Goal: Use online tool/utility: Utilize a website feature to perform a specific function

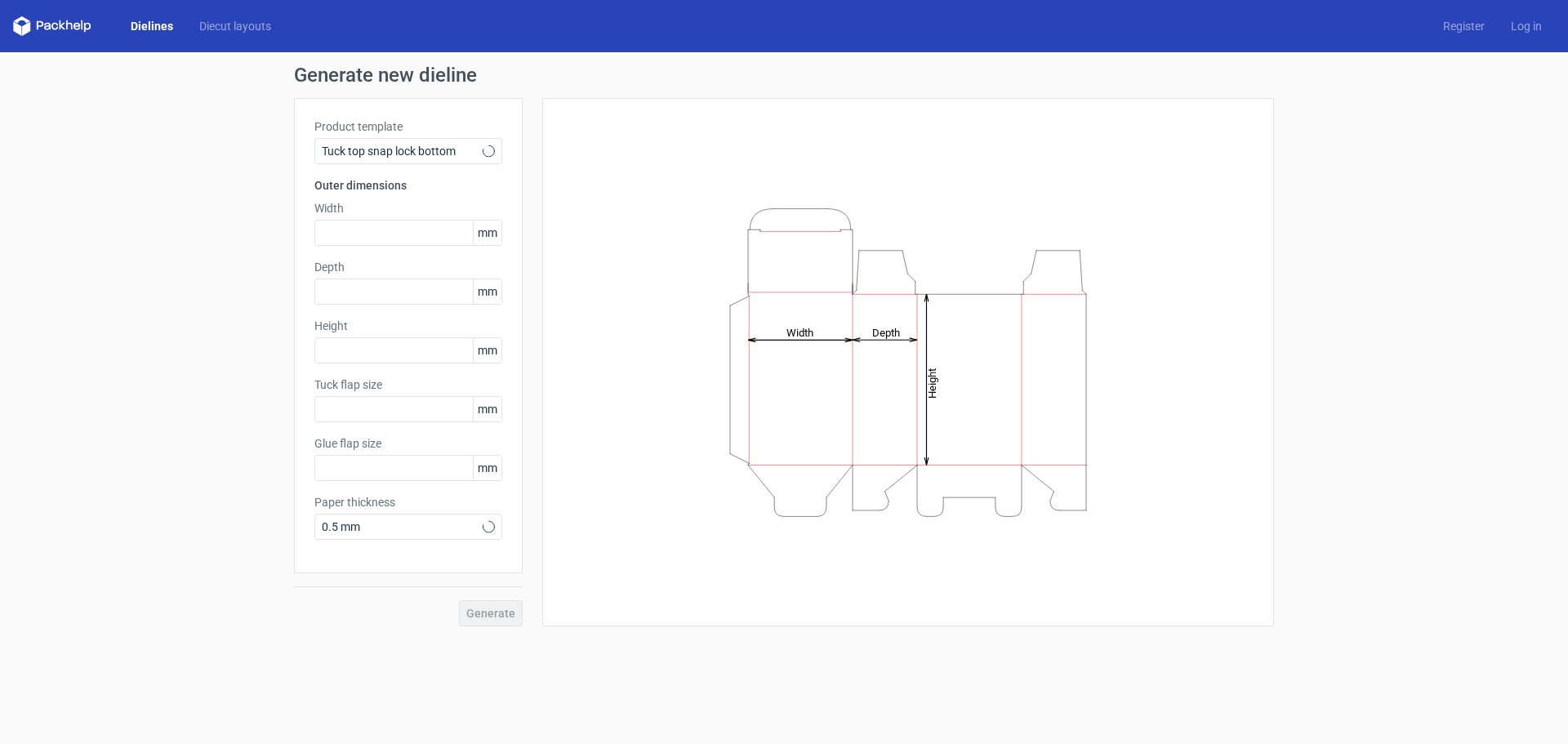
type input "15"
type input "10"
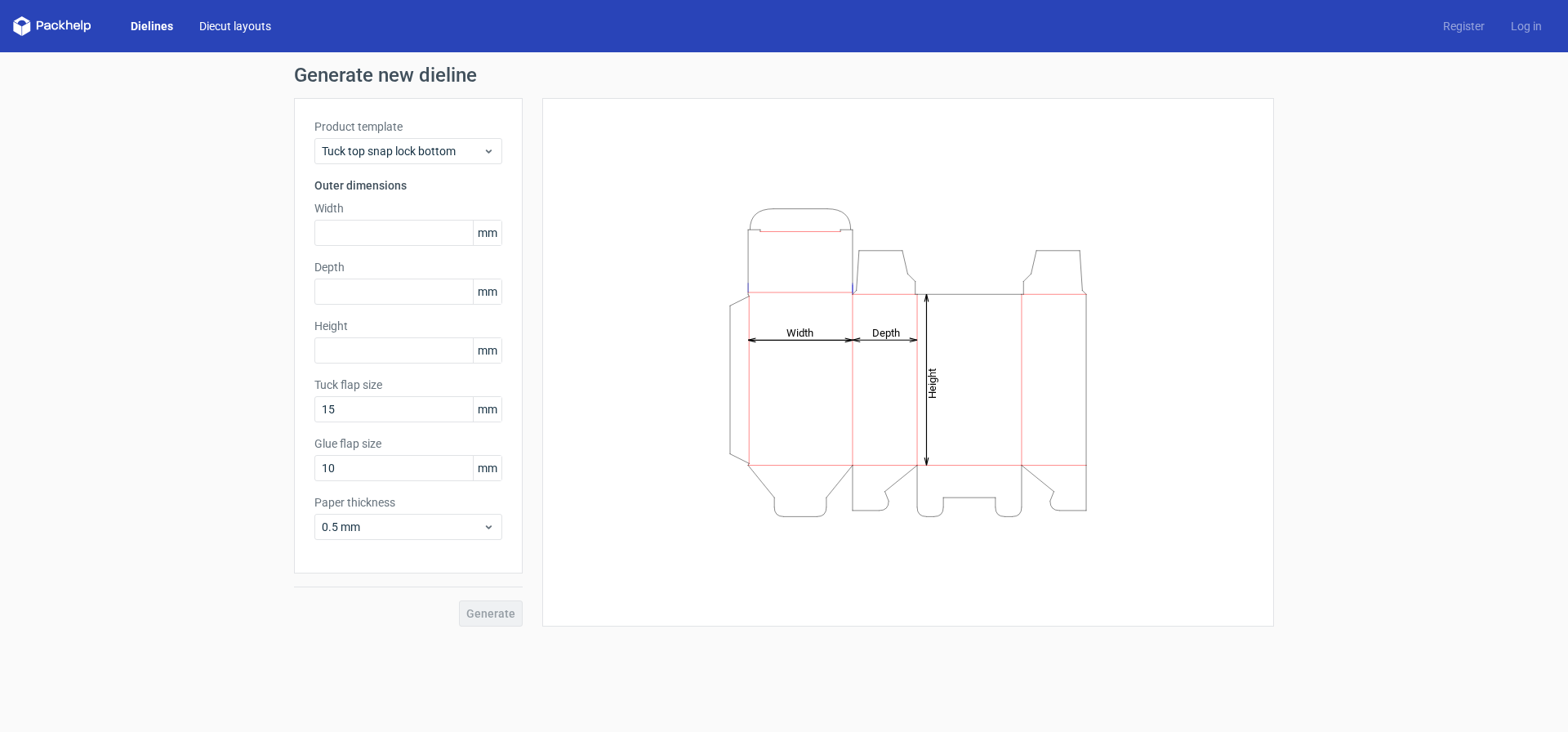
click at [247, 22] on link "Diecut layouts" at bounding box center [235, 26] width 98 height 17
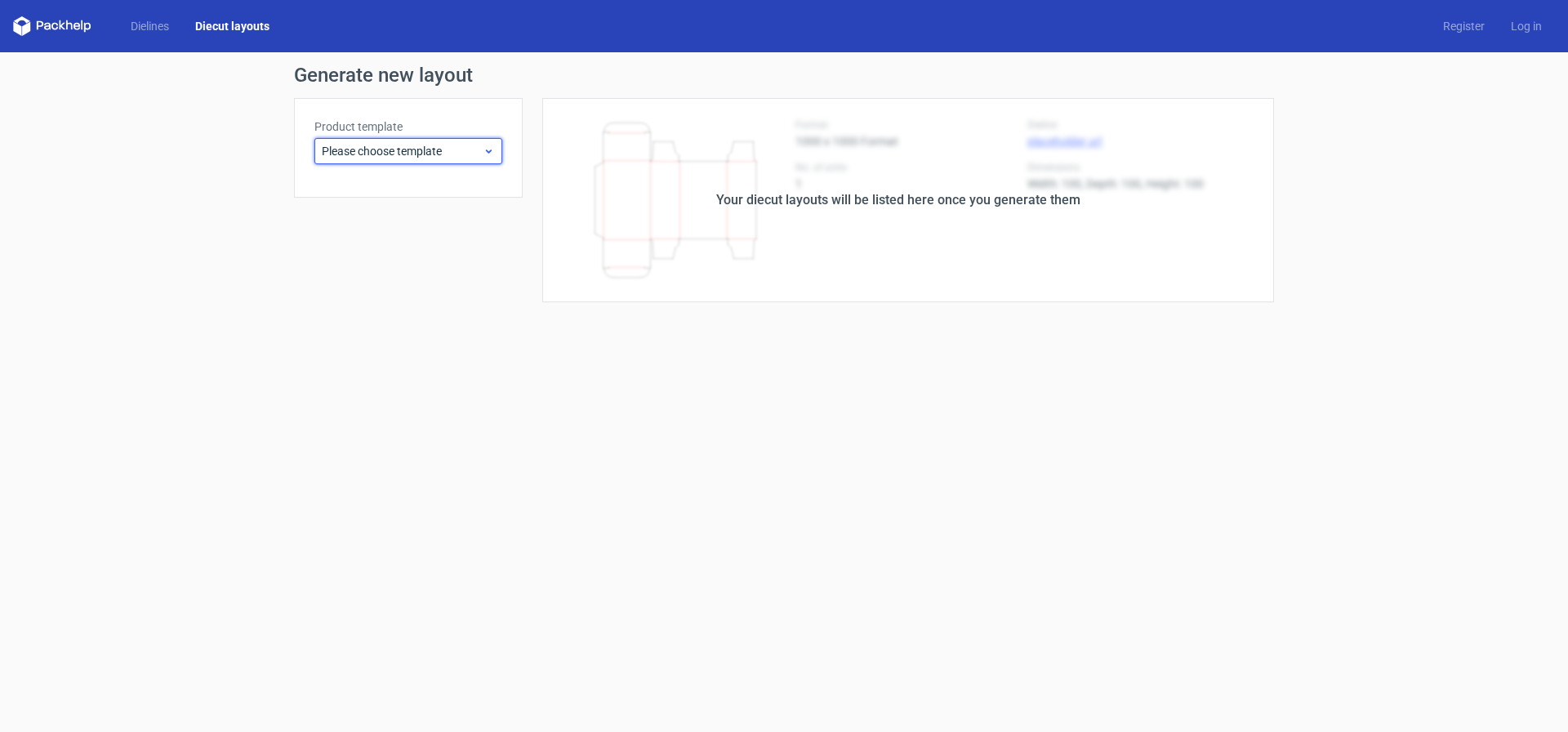
click at [489, 151] on icon at bounding box center [488, 150] width 12 height 13
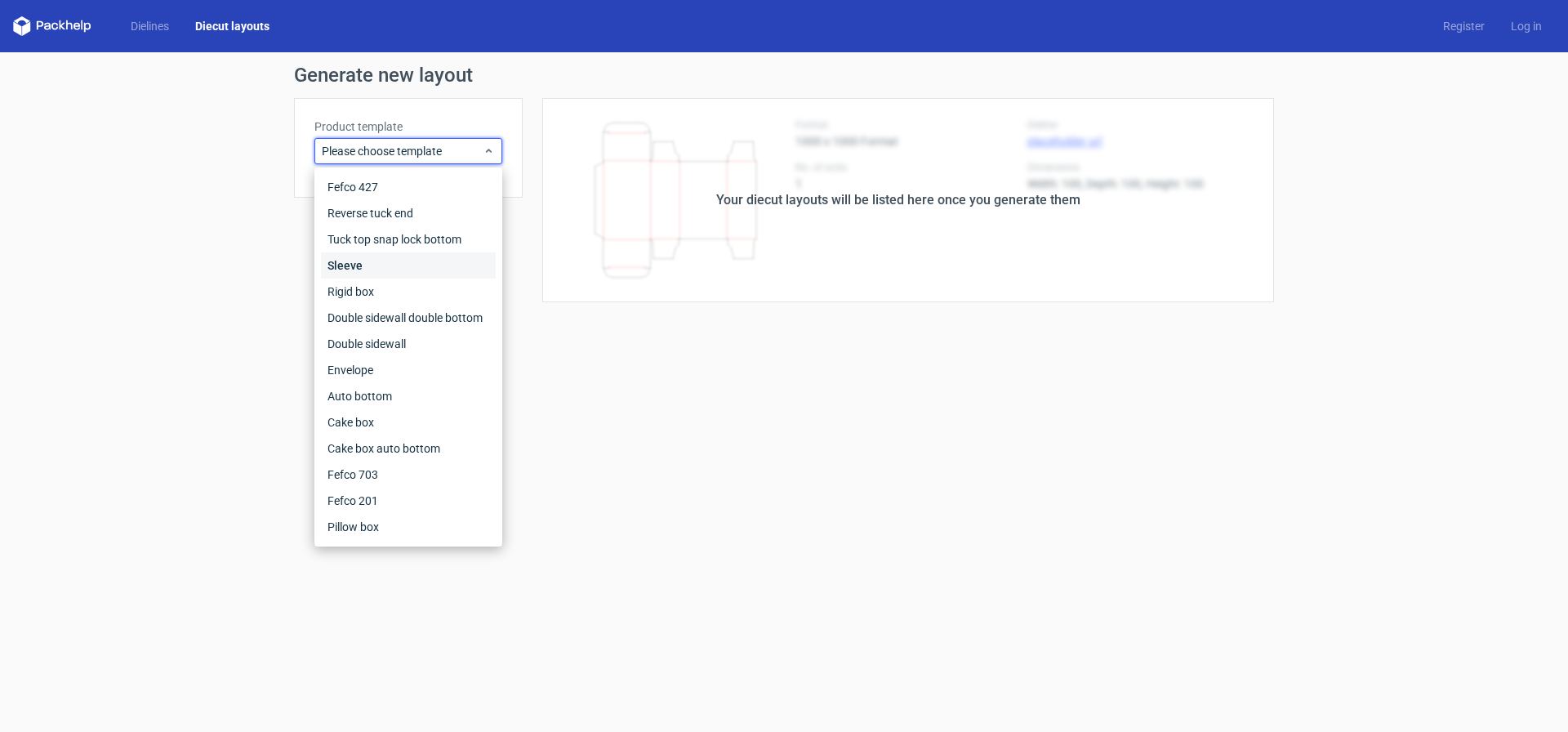
click at [364, 272] on div "Sleeve" at bounding box center [408, 265] width 175 height 26
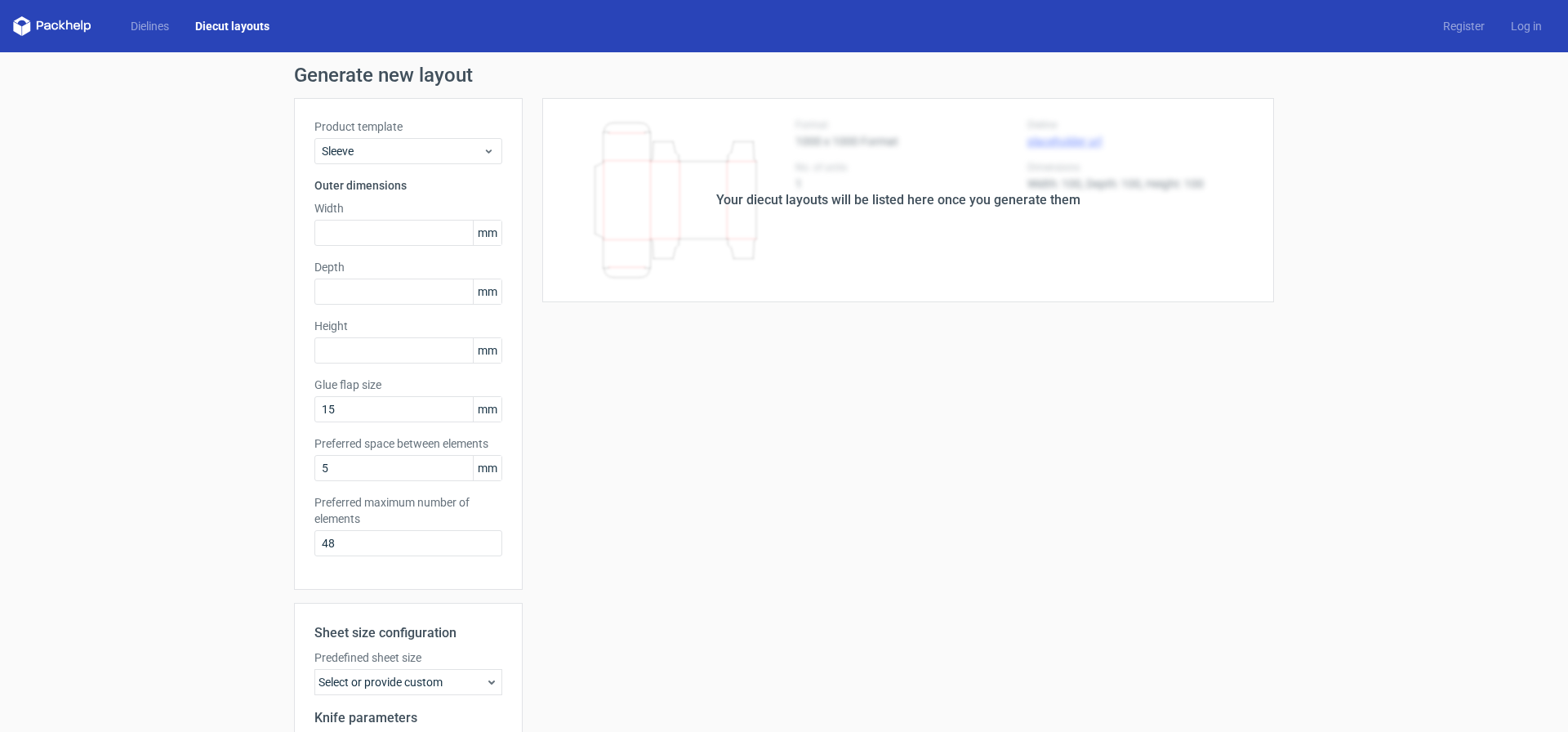
click at [244, 32] on link "Diecut layouts" at bounding box center [233, 26] width 101 height 17
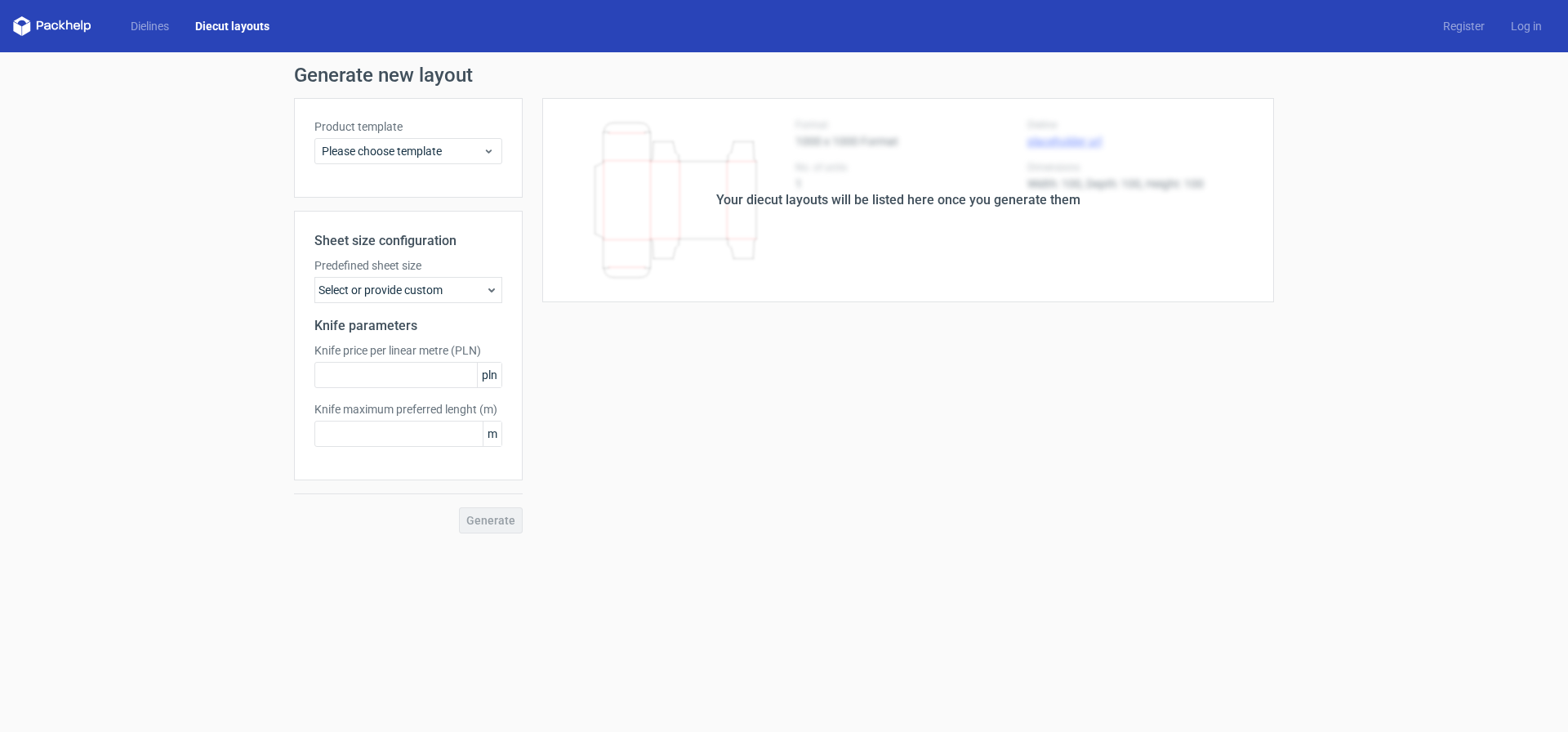
click at [487, 288] on icon at bounding box center [491, 289] width 13 height 13
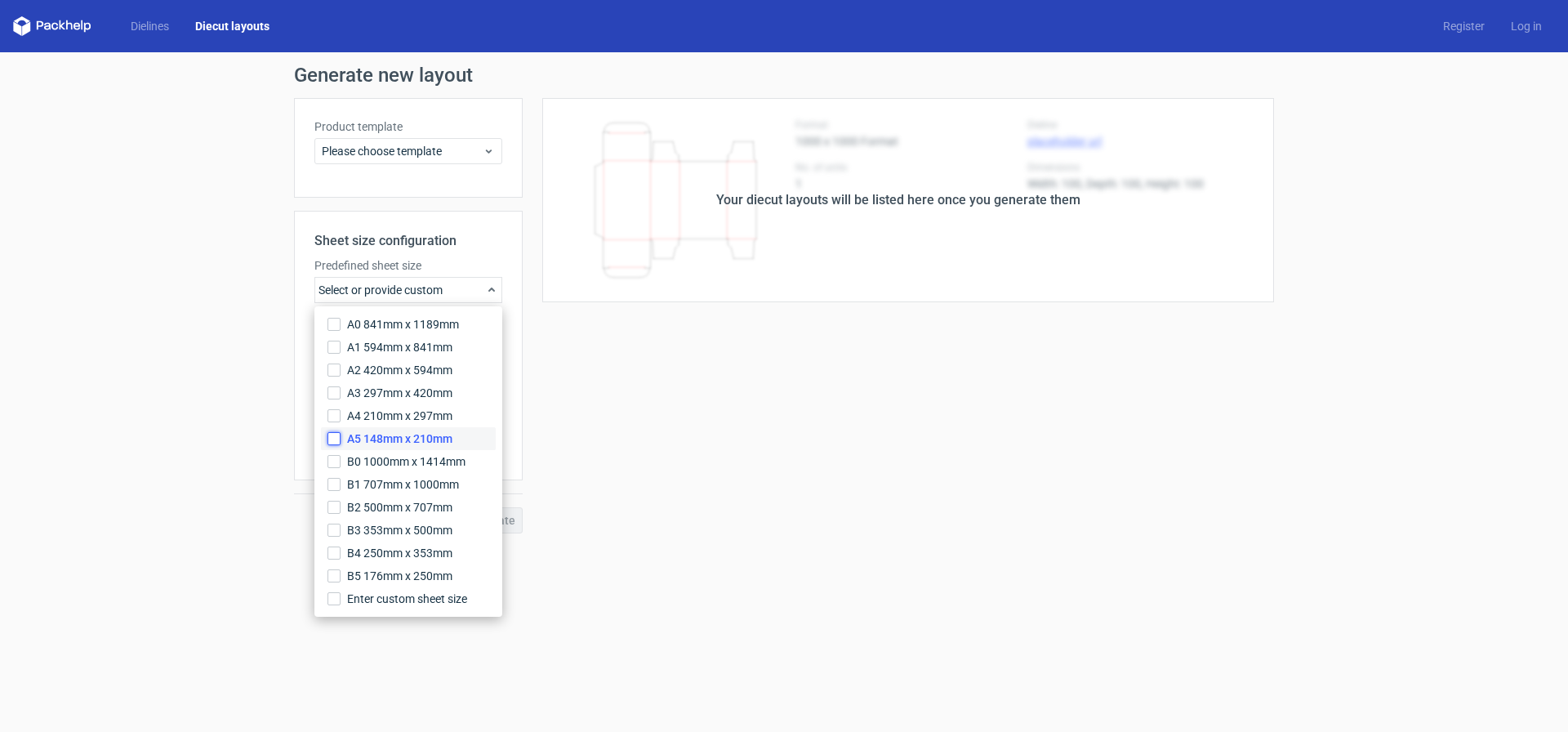
click at [337, 436] on input "A5 148mm x 210mm" at bounding box center [334, 438] width 13 height 13
click at [592, 310] on div "Your diecut layouts will be listed here once you generate them Height Depth Wid…" at bounding box center [898, 316] width 751 height 436
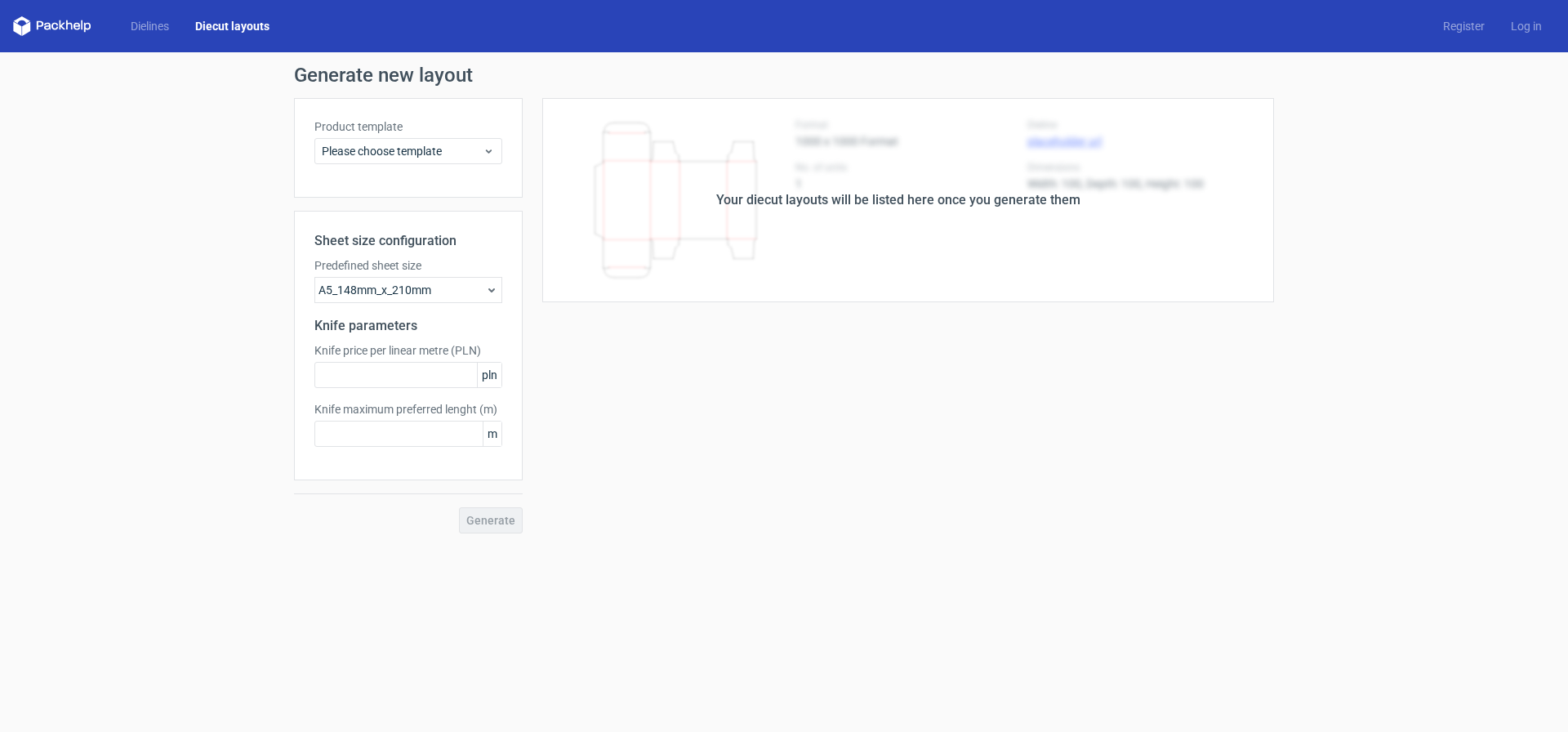
click at [261, 35] on div "Dielines Diecut layouts" at bounding box center [148, 26] width 269 height 20
click at [257, 19] on link "Diecut layouts" at bounding box center [233, 26] width 101 height 17
click at [156, 20] on link "Dielines" at bounding box center [149, 26] width 64 height 17
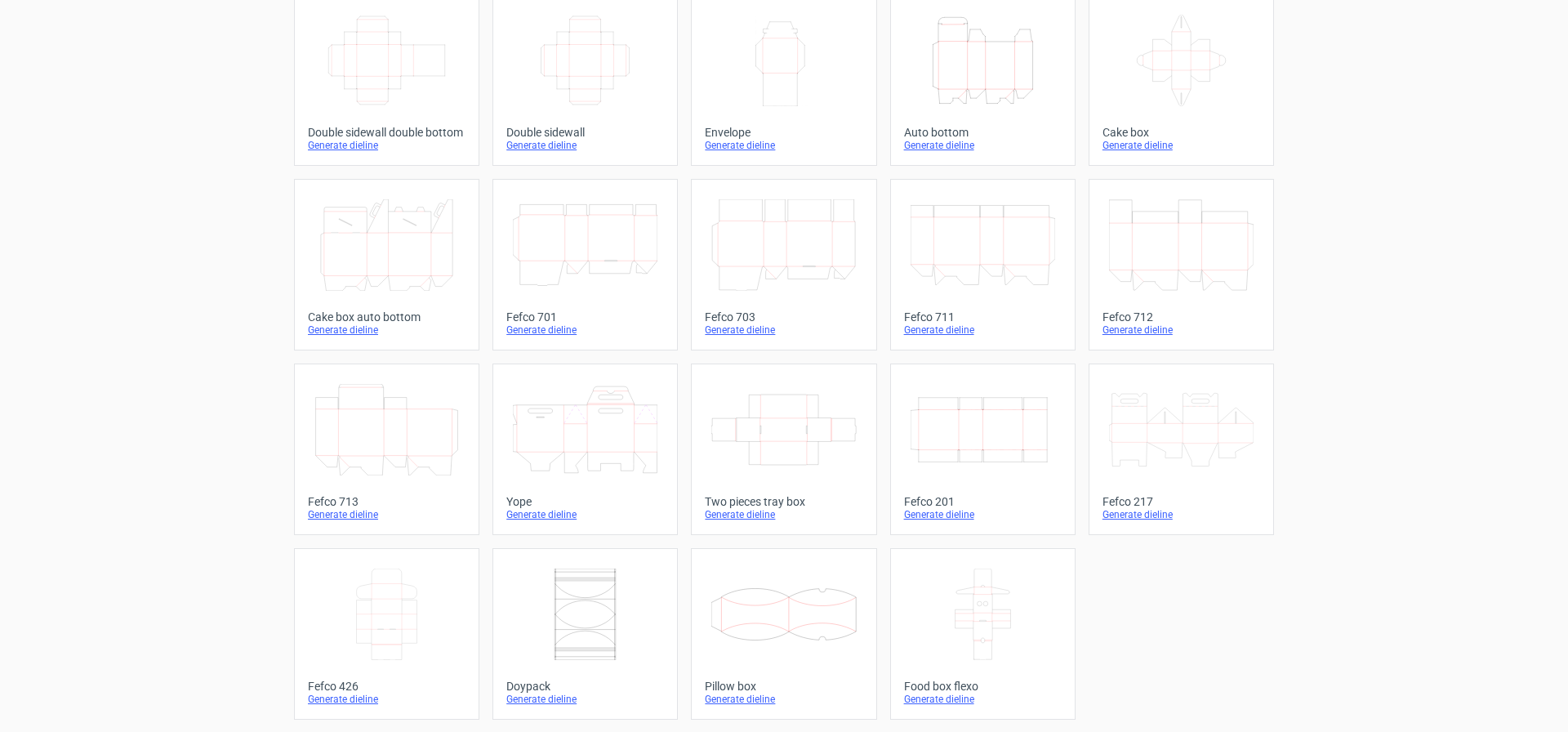
scroll to position [289, 0]
click at [526, 506] on div "Yope" at bounding box center [585, 500] width 157 height 13
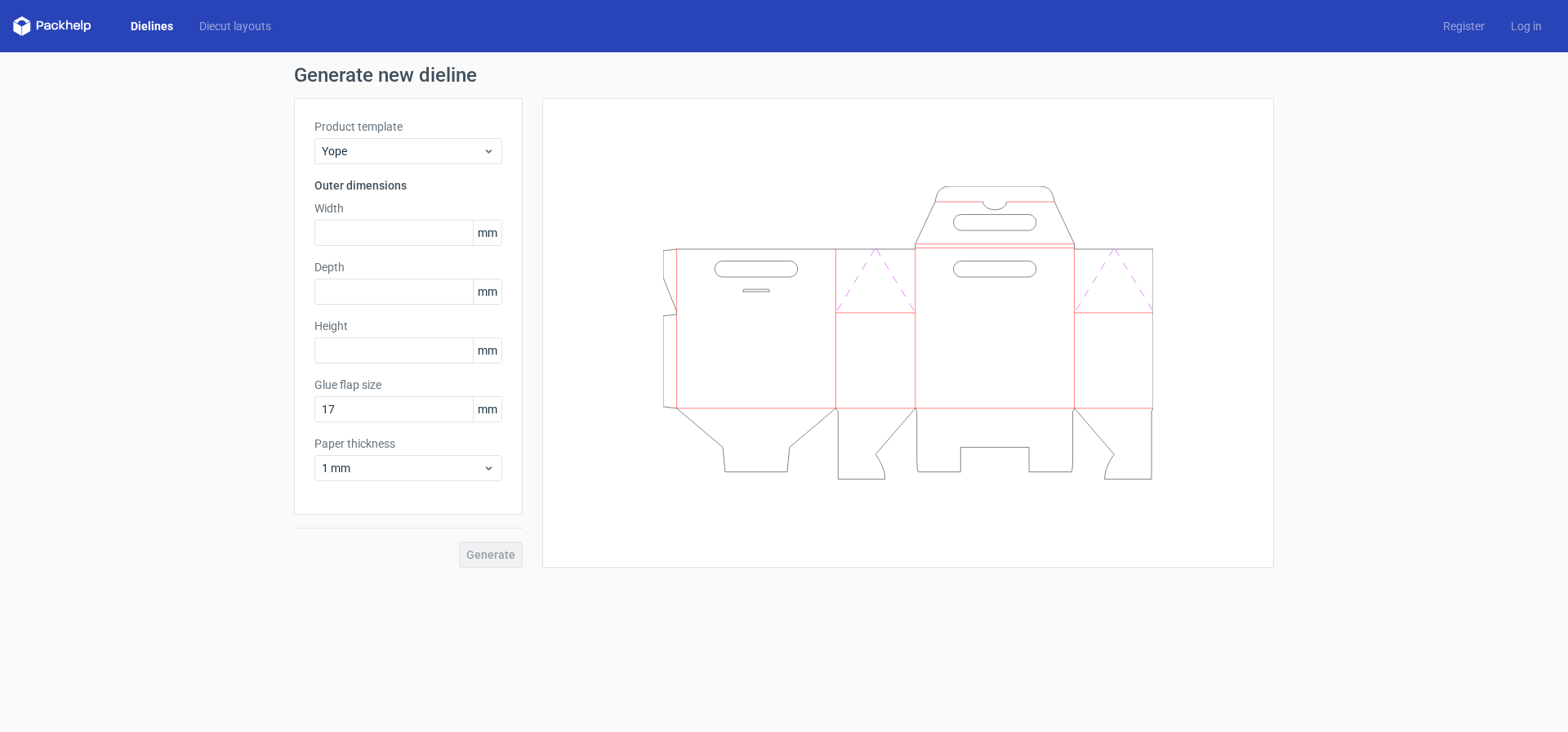
click at [158, 25] on link "Dielines" at bounding box center [151, 26] width 69 height 17
